Goal: Information Seeking & Learning: Learn about a topic

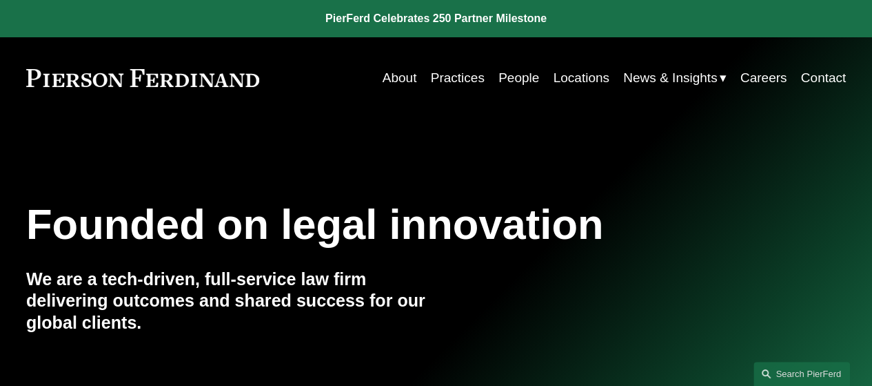
click at [458, 75] on link "Practices" at bounding box center [458, 78] width 54 height 26
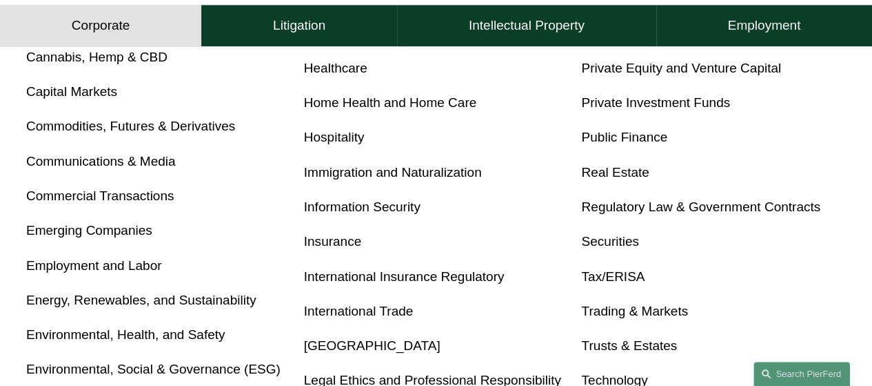
scroll to position [788, 0]
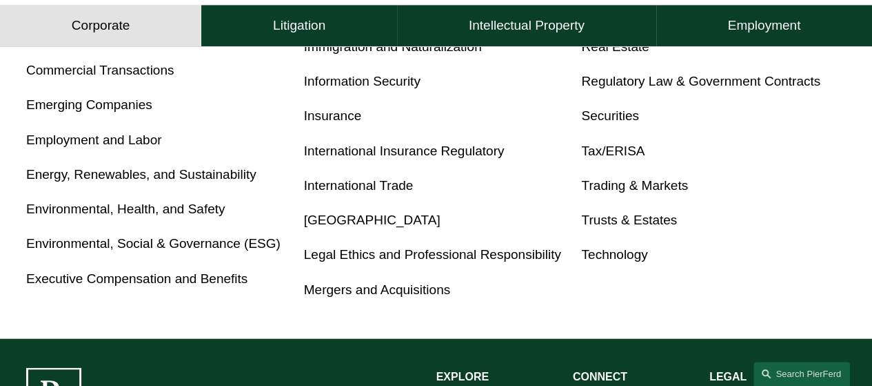
click at [595, 223] on link "Trusts & Estates" at bounding box center [629, 219] width 96 height 14
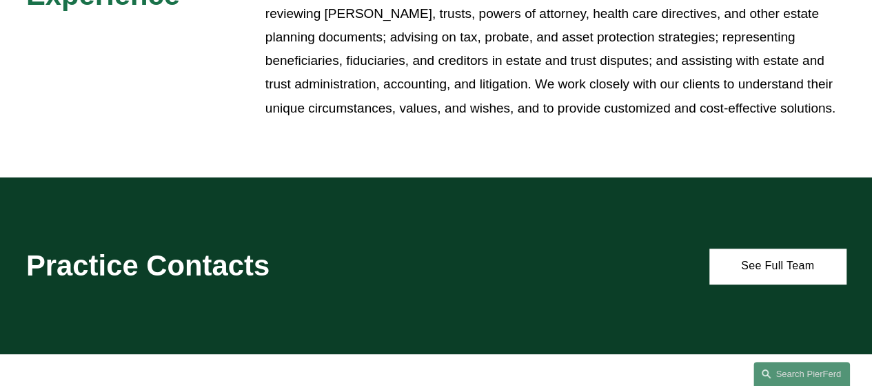
scroll to position [508, 0]
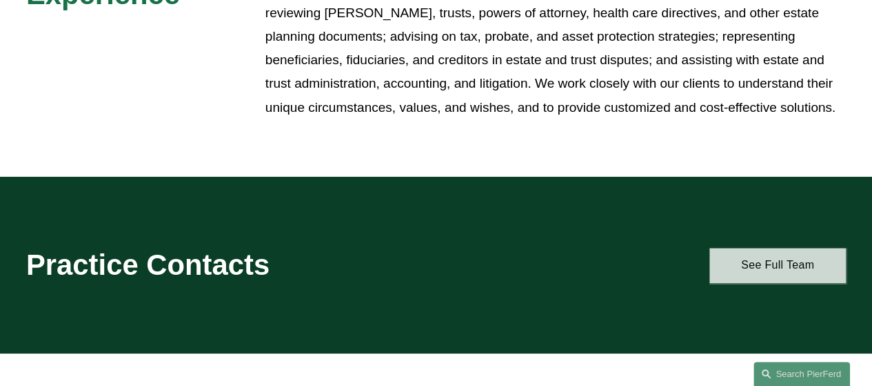
click at [750, 257] on link "See Full Team" at bounding box center [778, 265] width 137 height 35
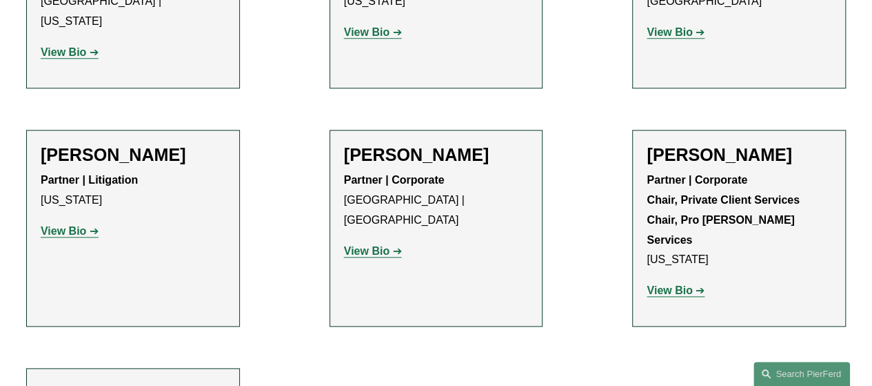
scroll to position [626, 0]
